Goal: Information Seeking & Learning: Learn about a topic

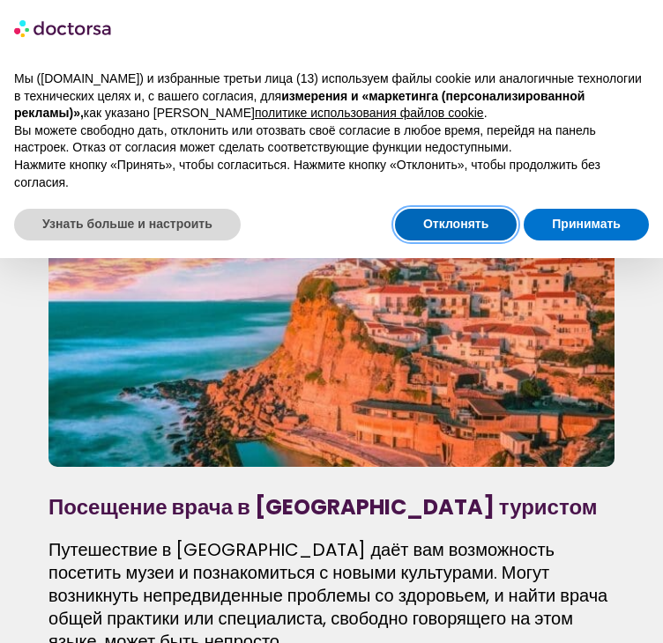
click at [456, 226] on font "Отклонять" at bounding box center [455, 224] width 65 height 14
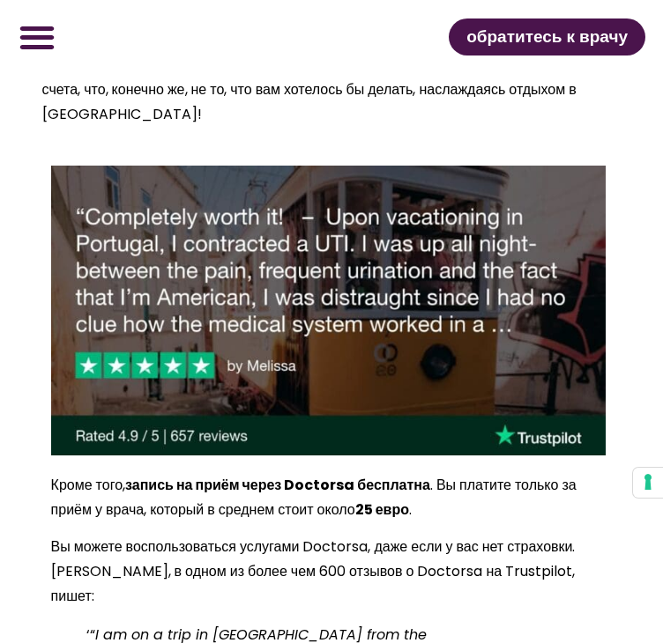
scroll to position [2351, 0]
click at [33, 46] on icon "Переключатель меню" at bounding box center [37, 37] width 37 height 37
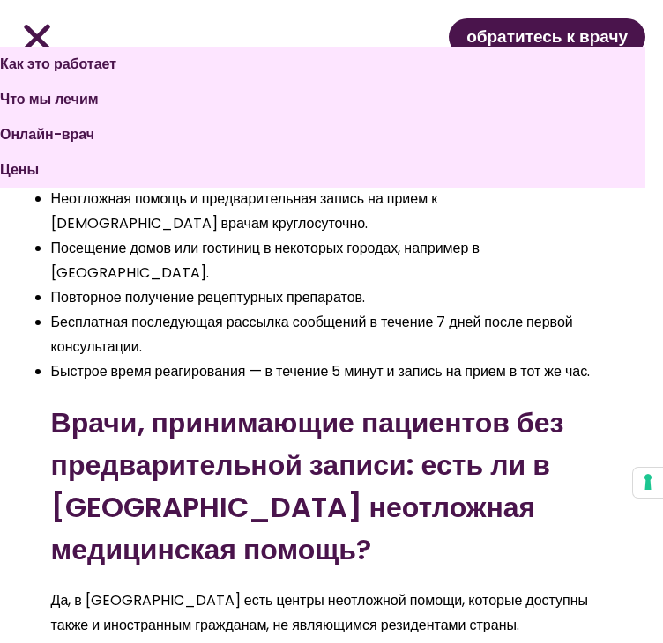
scroll to position [3596, 0]
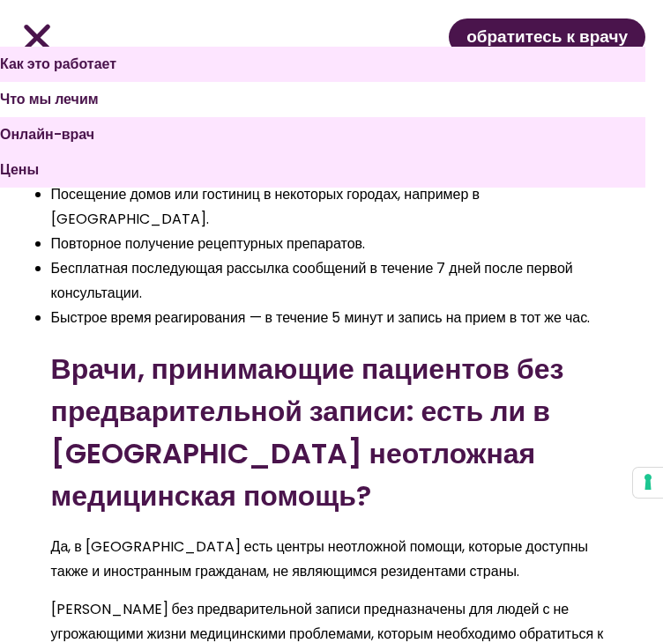
click at [81, 109] on font "Что мы лечим" at bounding box center [49, 99] width 99 height 20
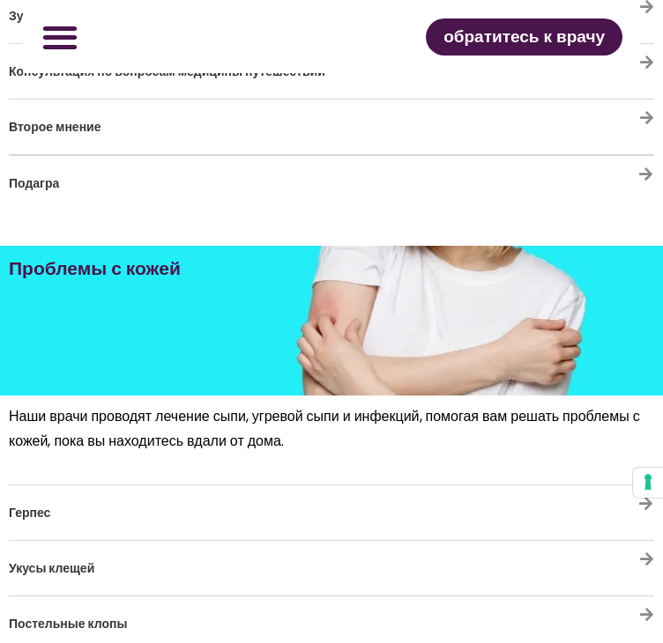
scroll to position [2367, 0]
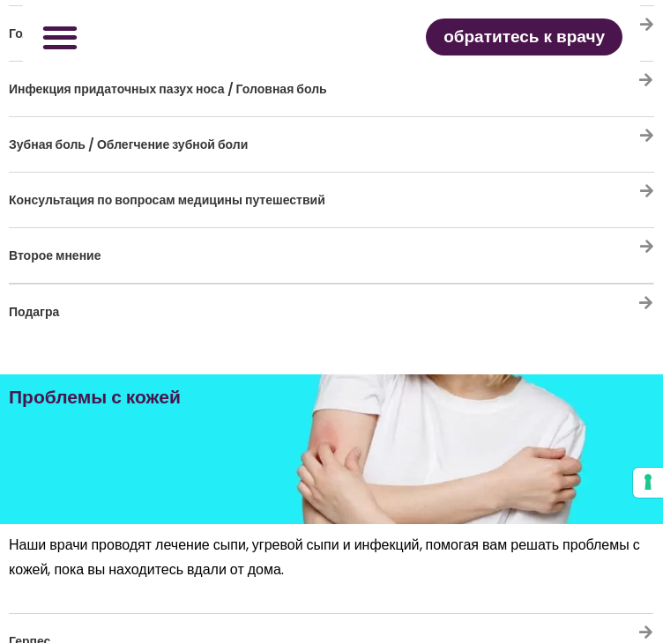
scroll to position [2245, 0]
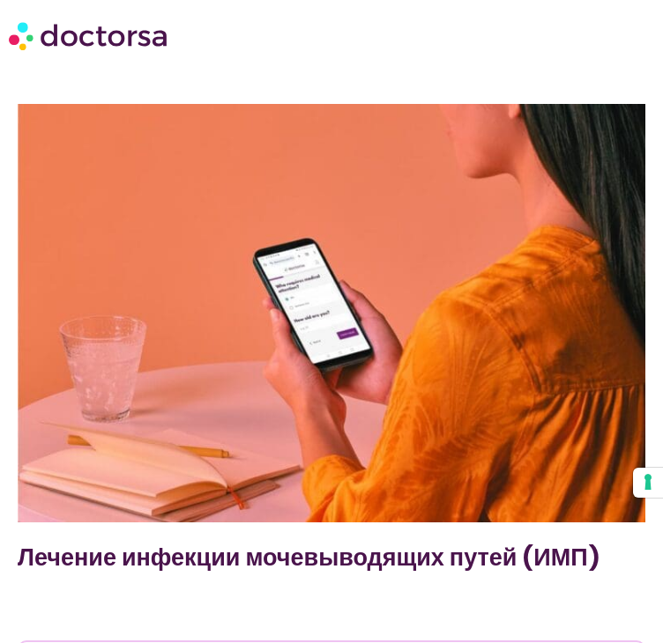
click at [151, 58] on img at bounding box center [89, 35] width 161 height 46
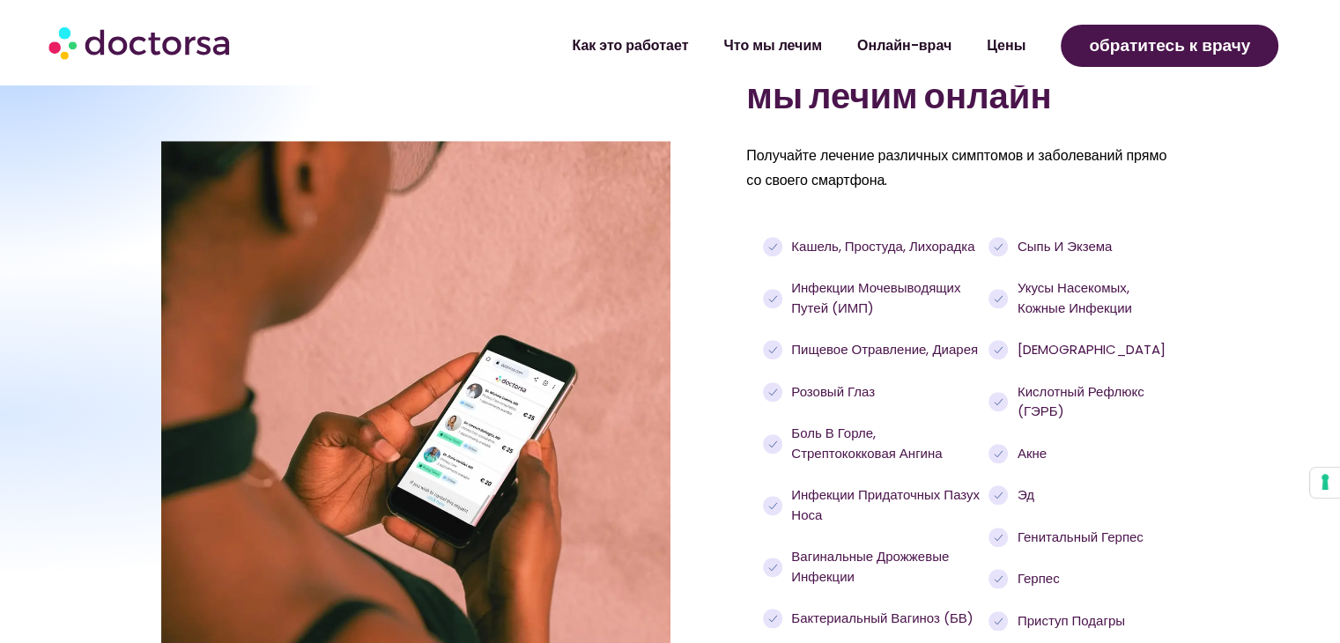
scroll to position [1738, 0]
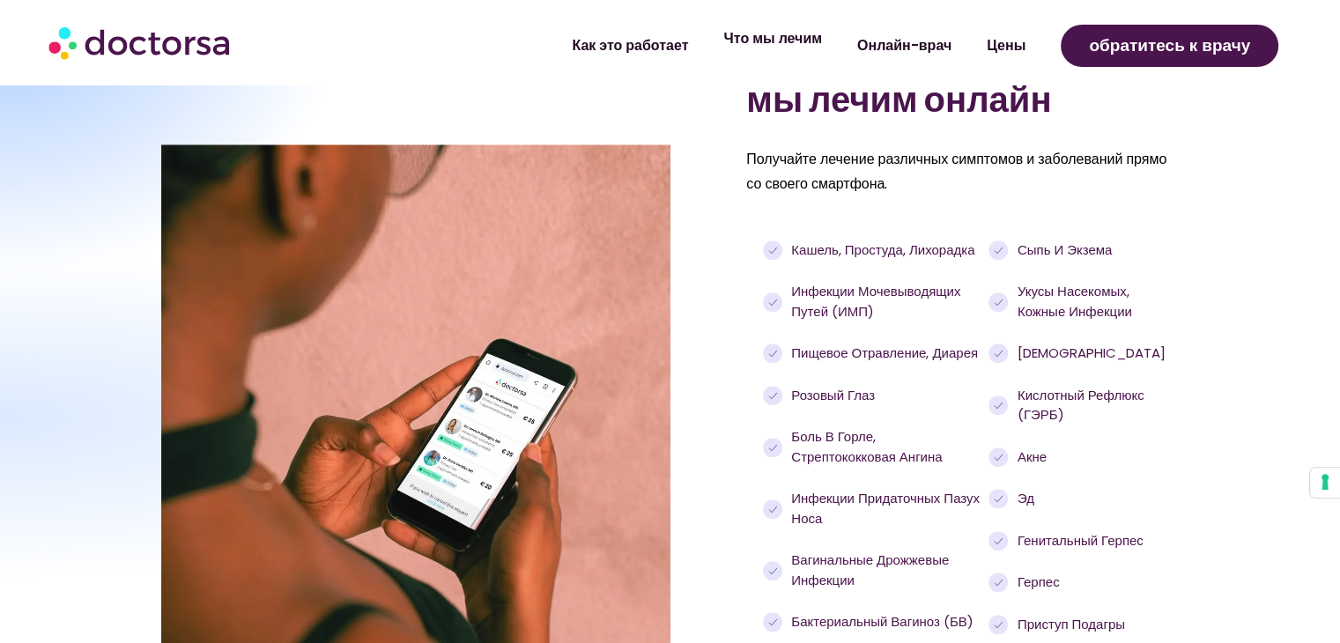
click at [780, 45] on font "Что мы лечим" at bounding box center [773, 38] width 99 height 20
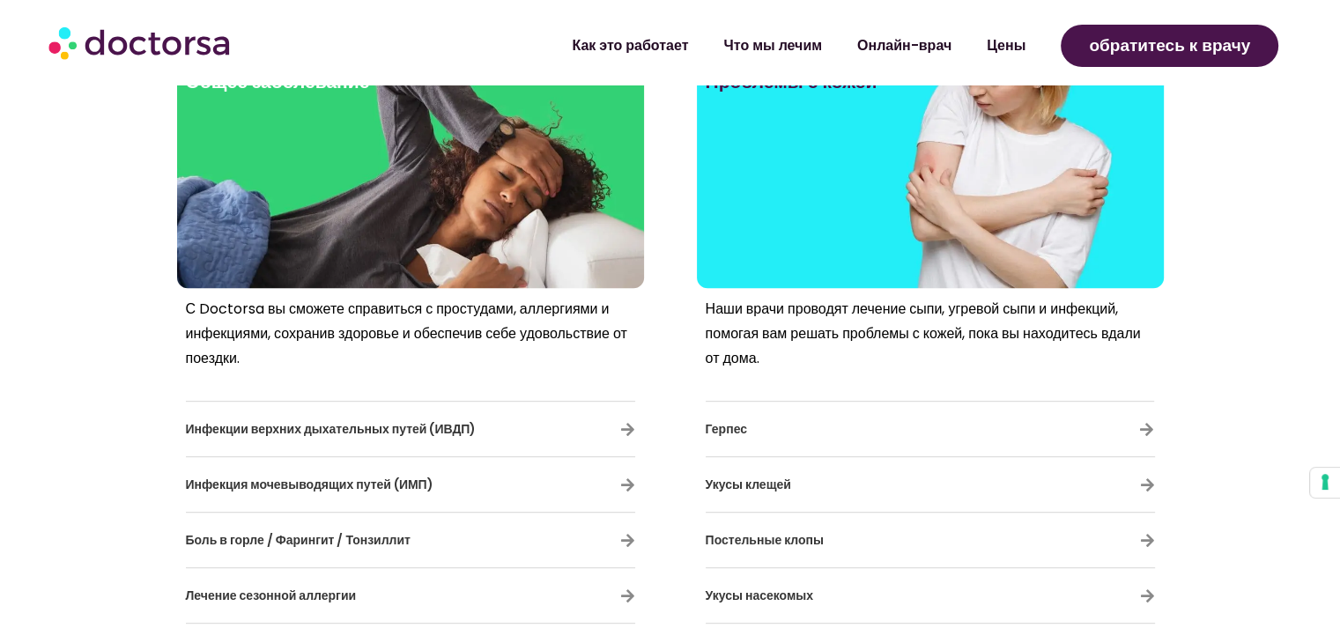
scroll to position [902, 0]
